Goal: Check status: Check status

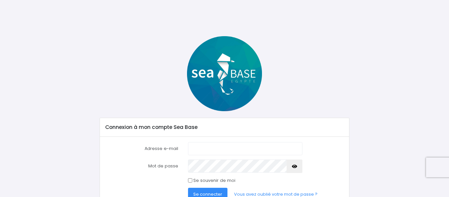
type input "[EMAIL_ADDRESS][DOMAIN_NAME]"
click at [201, 190] on button "Se connecter" at bounding box center [207, 194] width 39 height 13
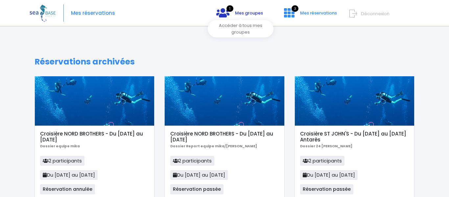
click at [243, 14] on span "Mes groupes" at bounding box center [249, 13] width 28 height 6
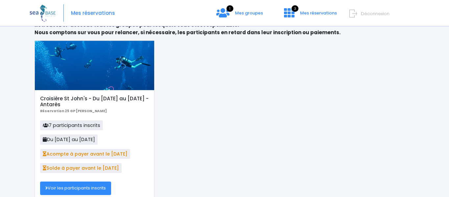
scroll to position [39, 0]
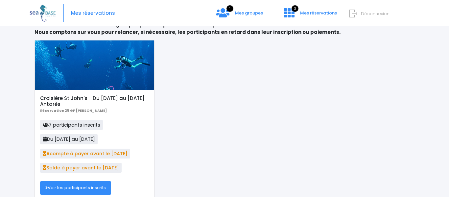
click at [107, 169] on span "Solde à payer avant le [DATE]" at bounding box center [81, 168] width 82 height 10
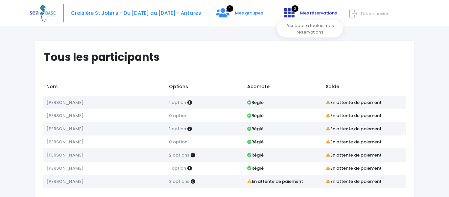
click at [312, 14] on span "Mes réservations" at bounding box center [318, 13] width 37 height 6
